Goal: Task Accomplishment & Management: Manage account settings

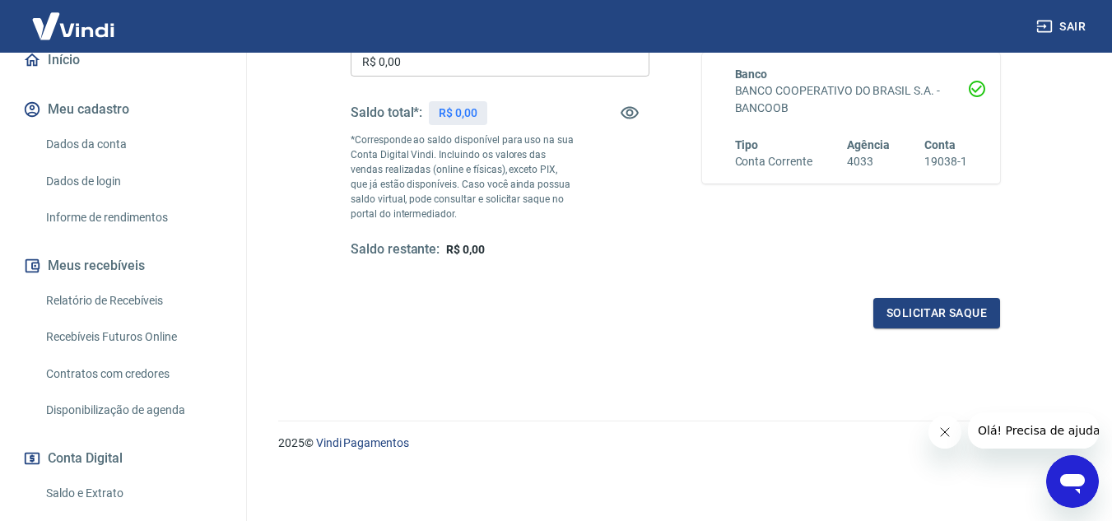
scroll to position [191, 0]
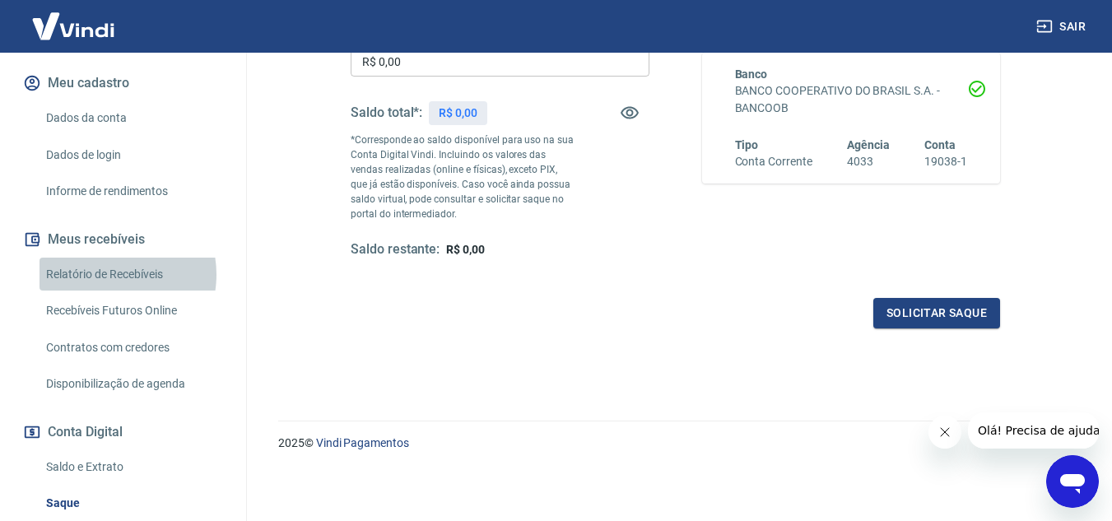
click at [104, 291] on link "Relatório de Recebíveis" at bounding box center [132, 275] width 187 height 34
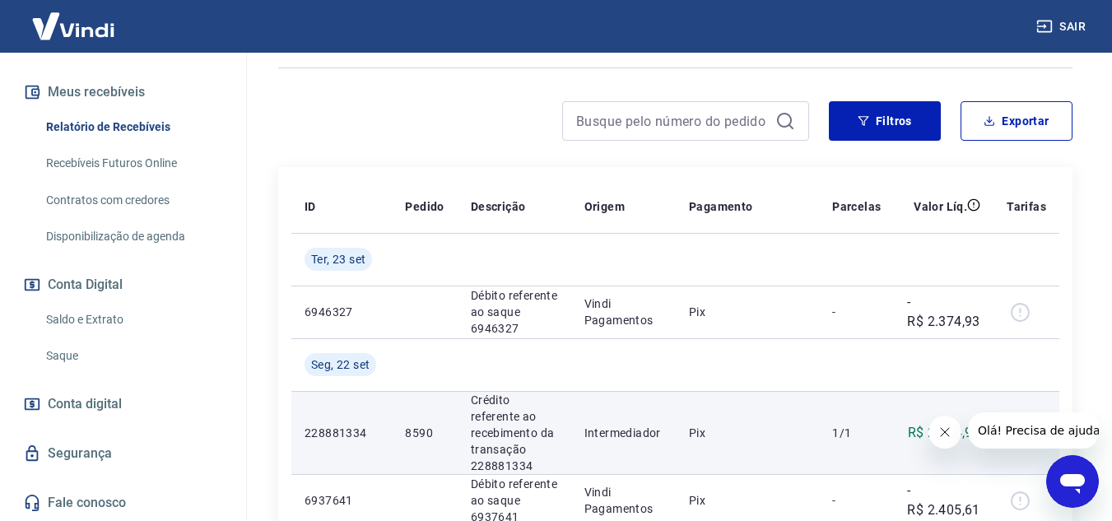
scroll to position [205, 0]
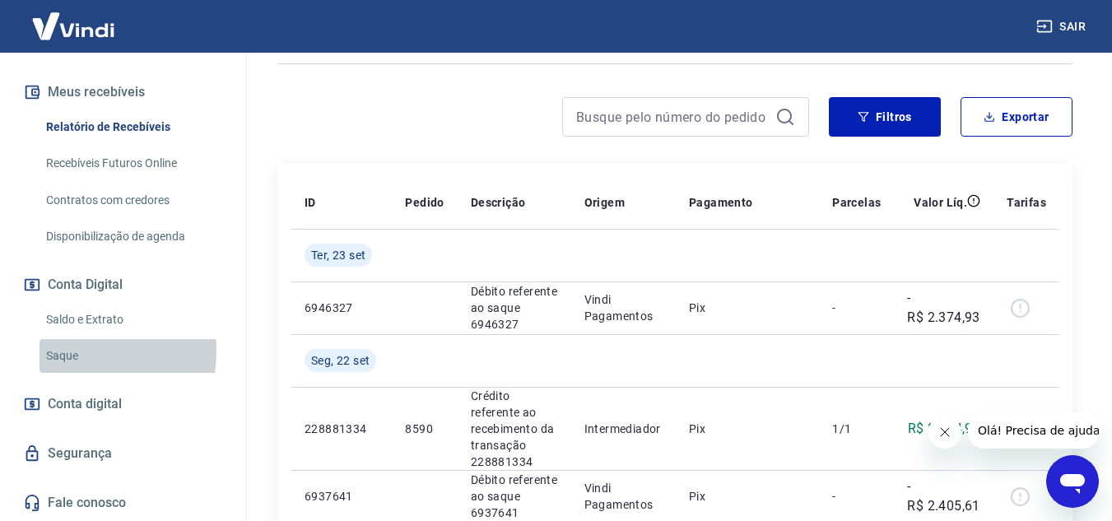
click at [62, 351] on link "Saque" at bounding box center [132, 356] width 187 height 34
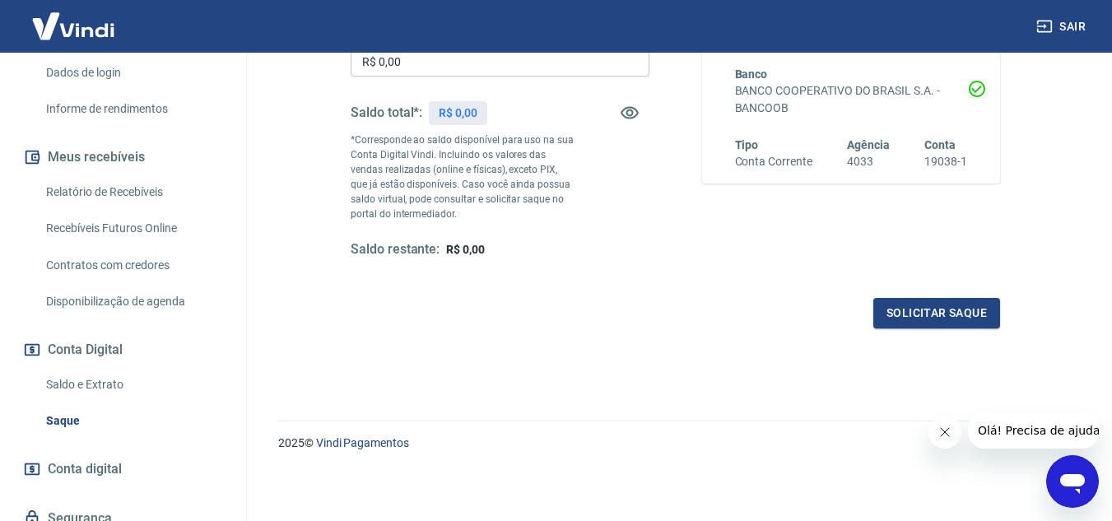
scroll to position [355, 0]
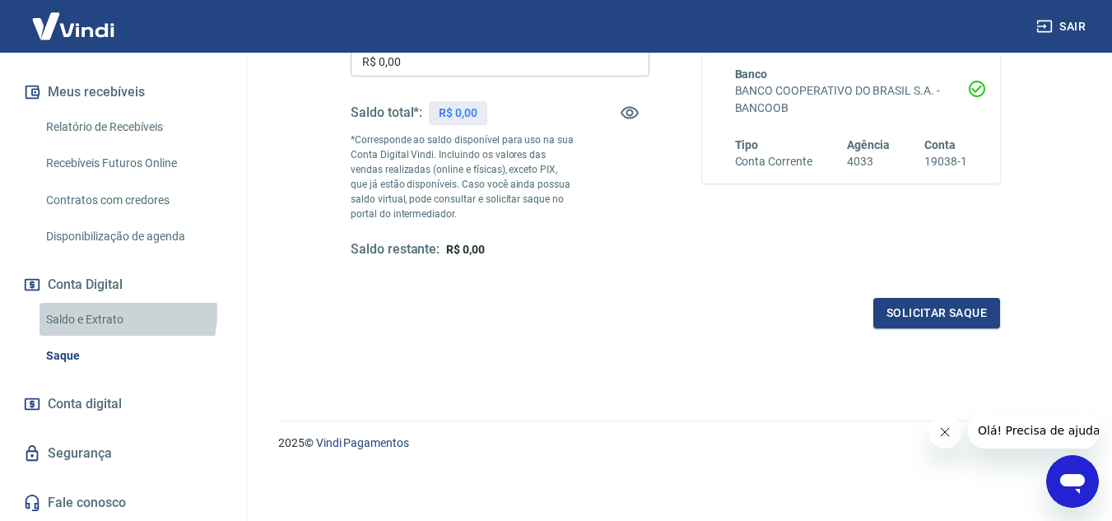
click at [88, 312] on link "Saldo e Extrato" at bounding box center [132, 320] width 187 height 34
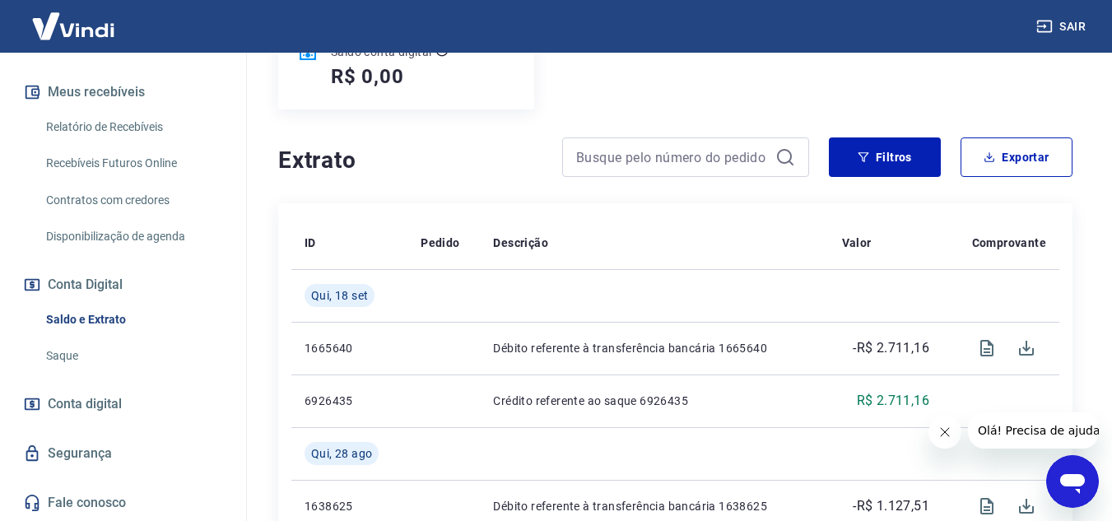
scroll to position [247, 0]
